Goal: Information Seeking & Learning: Learn about a topic

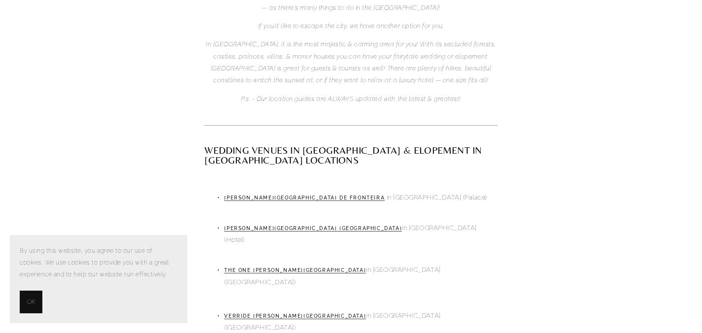
scroll to position [473, 0]
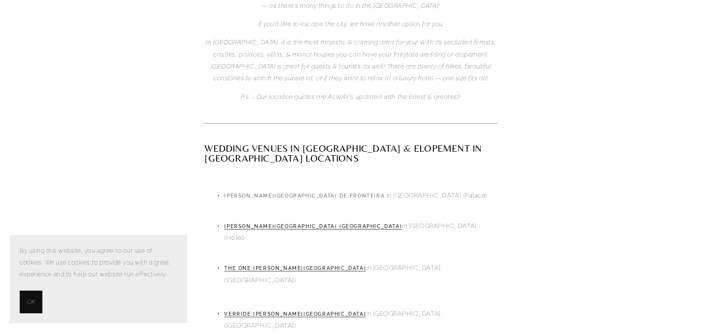
click at [326, 193] on link "[PERSON_NAME][GEOGRAPHIC_DATA] de Fronteira" at bounding box center [304, 196] width 161 height 6
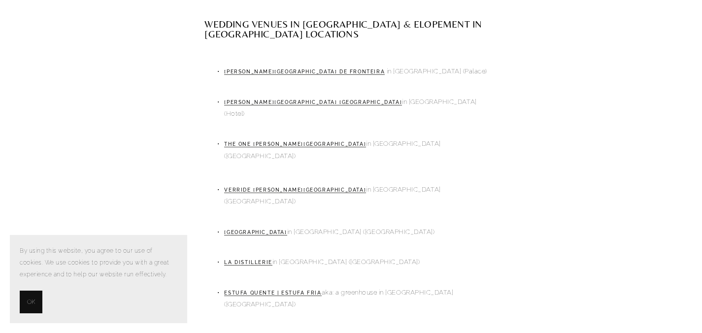
scroll to position [598, 0]
click at [283, 289] on link "Estufa Quente | Estufa Fria" at bounding box center [272, 292] width 97 height 6
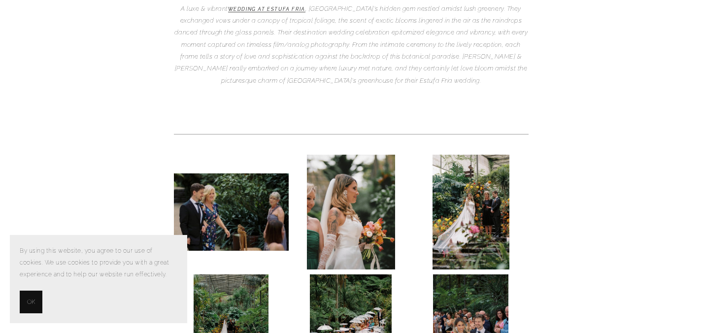
click at [29, 306] on span "OK" at bounding box center [31, 302] width 8 height 12
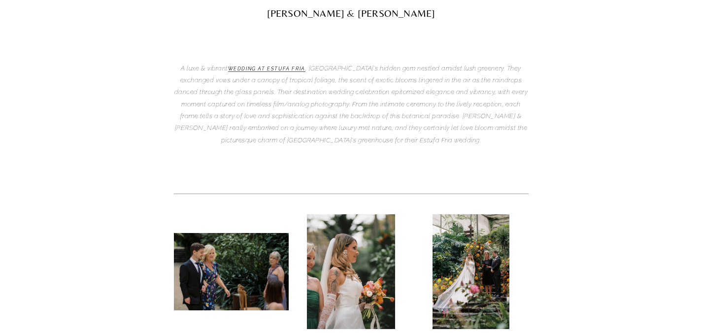
scroll to position [199, 0]
